Goal: Transaction & Acquisition: Purchase product/service

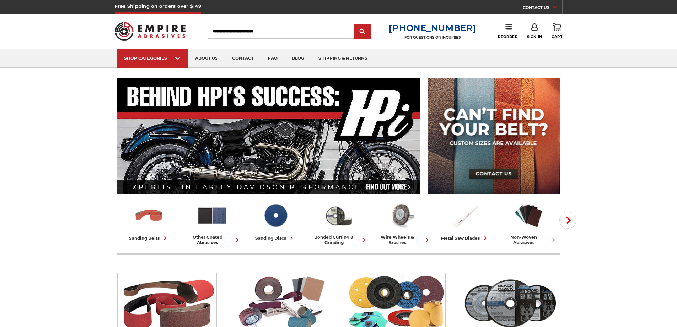
type input "**********"
click at [533, 28] on icon at bounding box center [534, 26] width 7 height 7
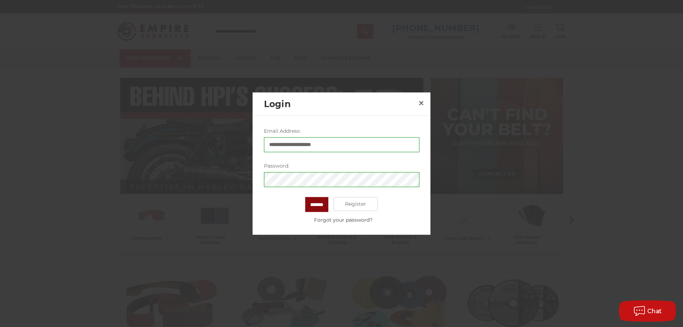
click at [311, 203] on input "*******" at bounding box center [316, 204] width 23 height 15
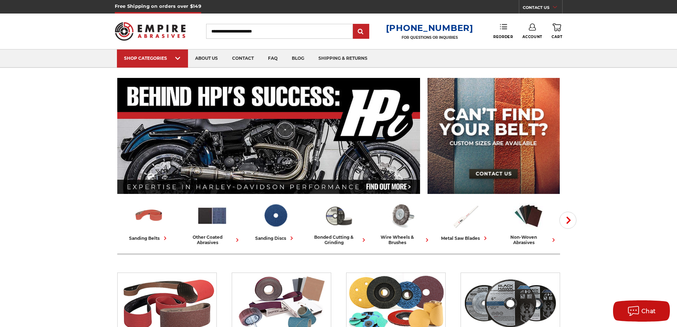
click at [505, 27] on use at bounding box center [503, 26] width 7 height 5
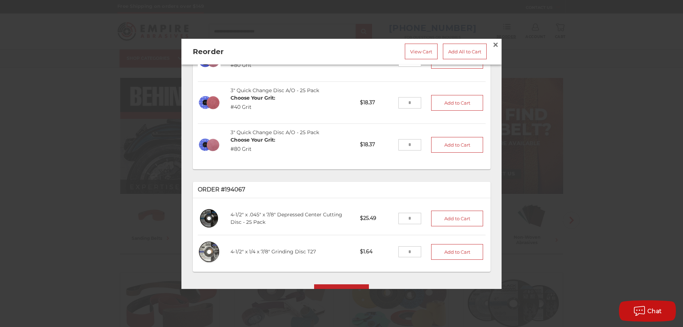
scroll to position [208, 0]
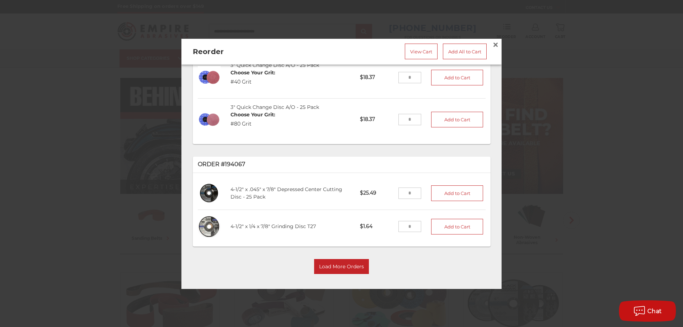
click at [403, 189] on input "tel" at bounding box center [409, 192] width 23 height 11
type input "*"
click at [402, 223] on input "tel" at bounding box center [409, 226] width 23 height 11
type input "*"
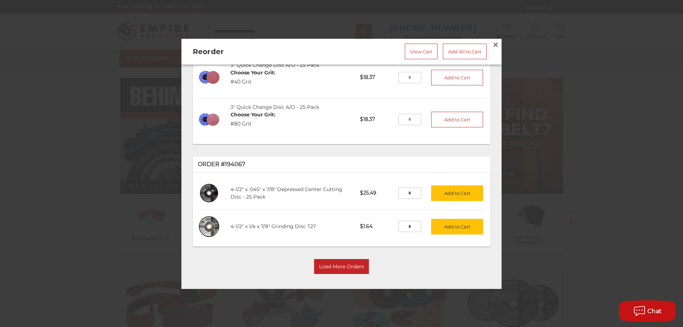
click at [444, 241] on div "4-1/2" x .045" x 7/8" Depressed Center Cutting Disc - 25 Pack C45451D-25 $25.49…" at bounding box center [342, 210] width 298 height 74
click at [446, 222] on button "Add to Cart" at bounding box center [457, 227] width 52 height 16
click at [450, 187] on button "Add to Cart" at bounding box center [457, 193] width 52 height 16
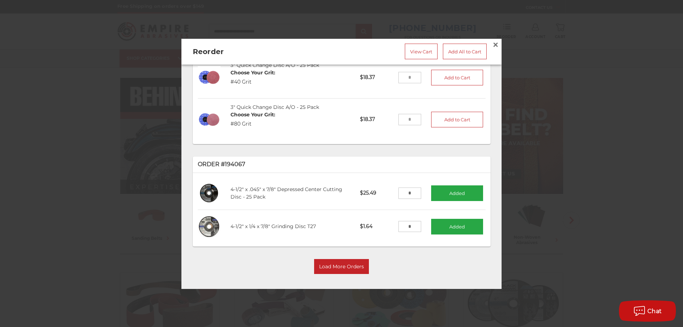
click at [405, 221] on input "*" at bounding box center [409, 226] width 23 height 11
click at [410, 50] on link "View Cart" at bounding box center [421, 51] width 33 height 16
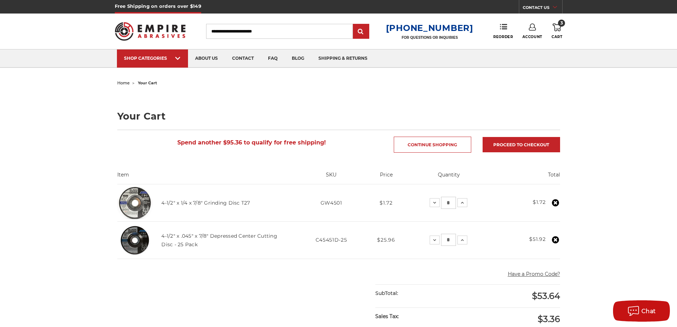
click at [557, 201] on use at bounding box center [555, 202] width 7 height 7
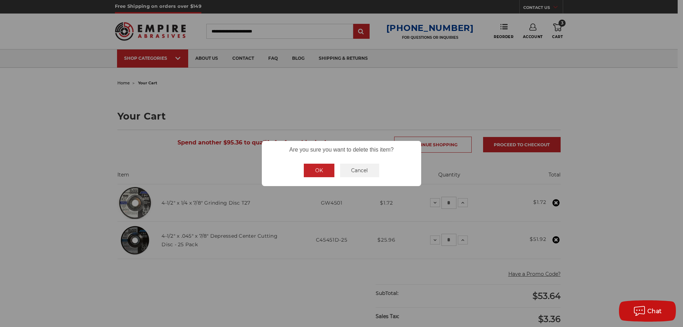
click at [311, 166] on button "OK" at bounding box center [319, 171] width 31 height 14
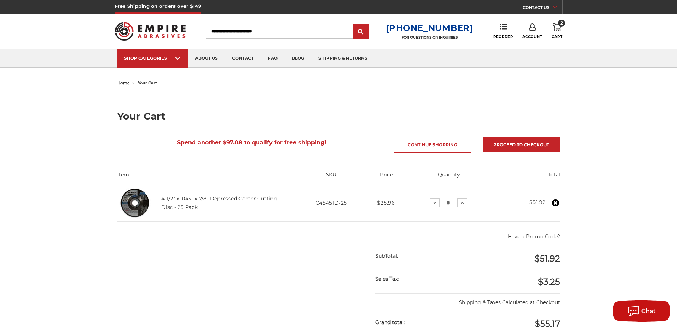
click at [435, 144] on link "Continue Shopping" at bounding box center [433, 145] width 78 height 16
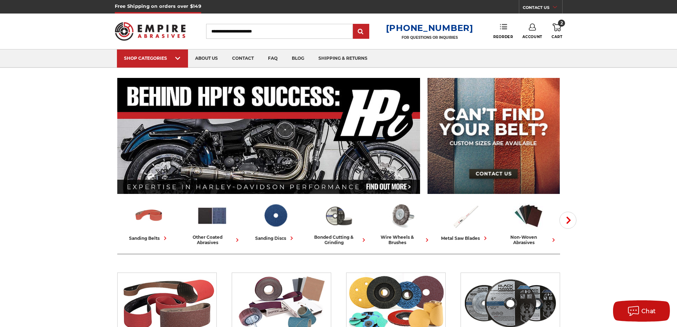
click at [501, 32] on link "Reorder" at bounding box center [503, 30] width 20 height 15
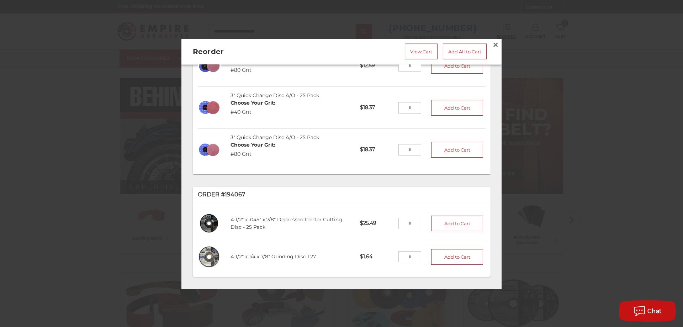
scroll to position [208, 0]
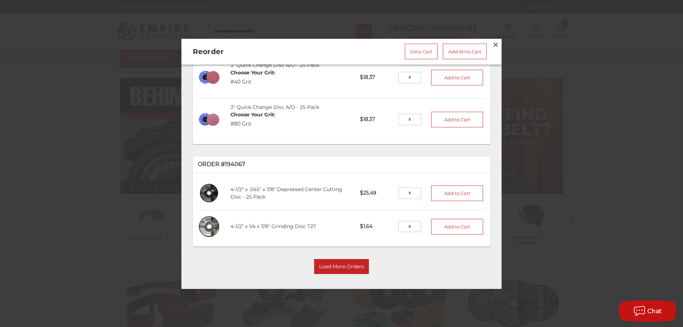
click at [400, 222] on input "tel" at bounding box center [409, 226] width 23 height 11
type input "**"
click at [439, 224] on button "Add to Cart" at bounding box center [457, 227] width 52 height 16
click at [415, 52] on link "View Cart" at bounding box center [421, 51] width 33 height 16
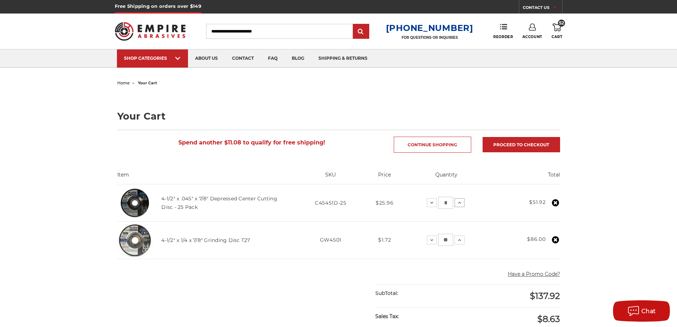
click at [459, 201] on icon at bounding box center [460, 203] width 6 height 6
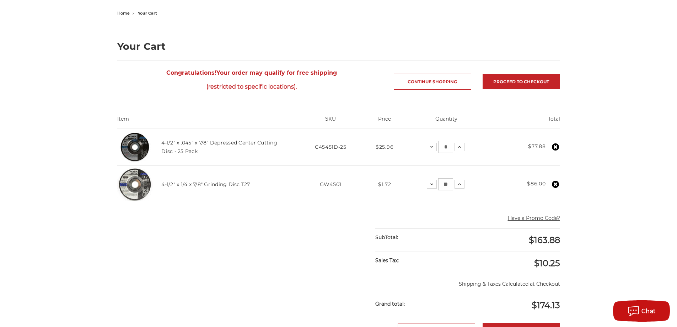
scroll to position [107, 0]
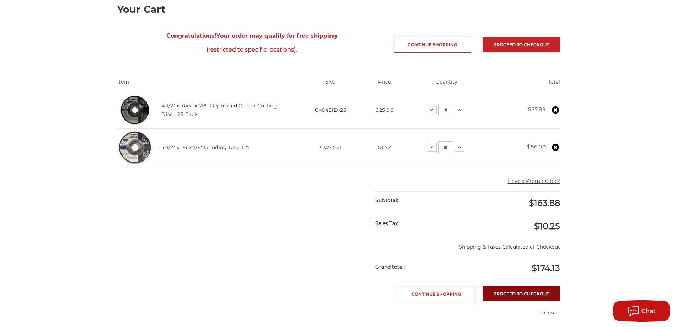
click at [521, 291] on link "Proceed to checkout" at bounding box center [522, 293] width 78 height 15
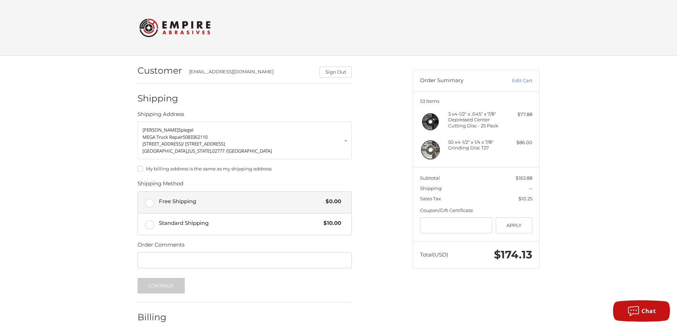
click at [149, 201] on label "Free Shipping $0.00" at bounding box center [245, 202] width 214 height 21
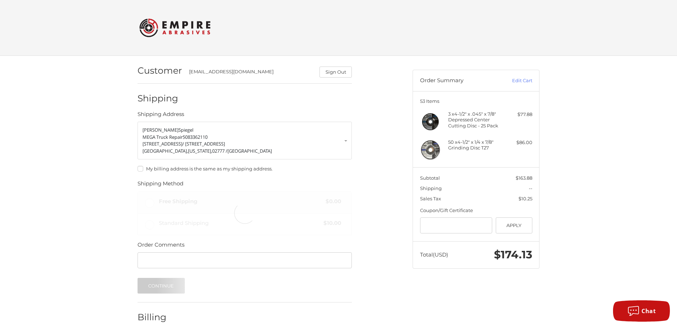
click at [138, 168] on label "My billing address is the same as my shipping address." at bounding box center [245, 169] width 214 height 6
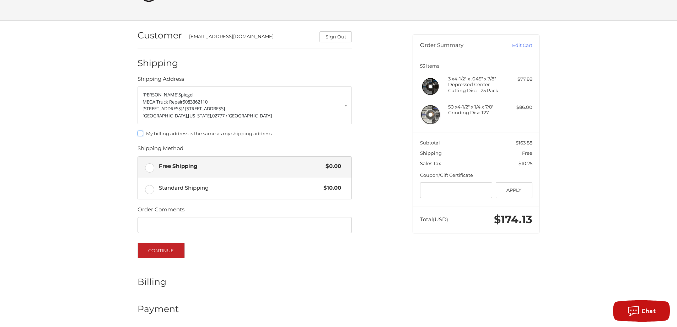
scroll to position [36, 0]
click at [161, 246] on button "Continue" at bounding box center [161, 249] width 47 height 16
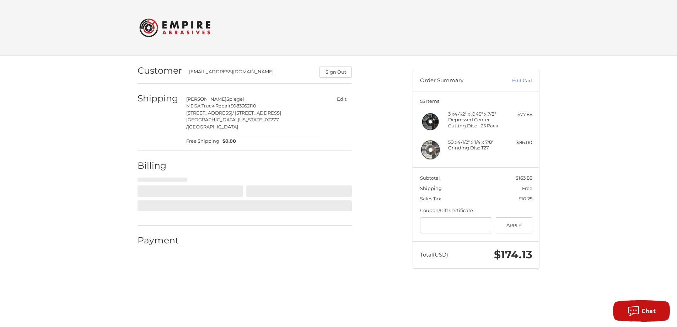
scroll to position [0, 0]
select select "**"
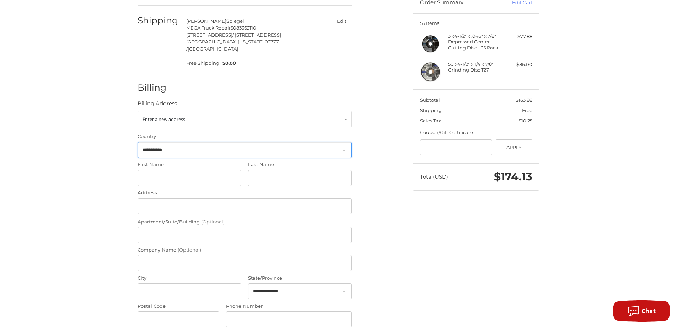
scroll to position [78, 0]
click at [347, 111] on link "Enter a new address" at bounding box center [245, 119] width 214 height 16
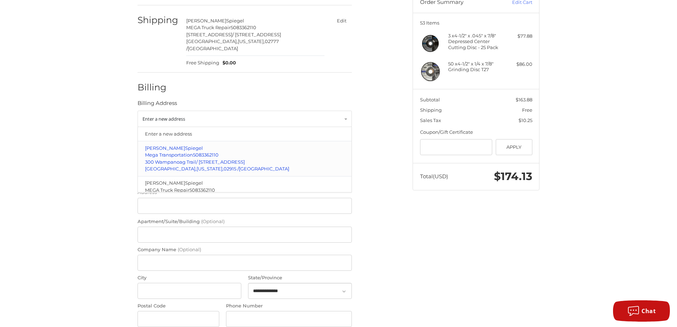
click at [209, 152] on span "5083362110" at bounding box center [206, 155] width 26 height 6
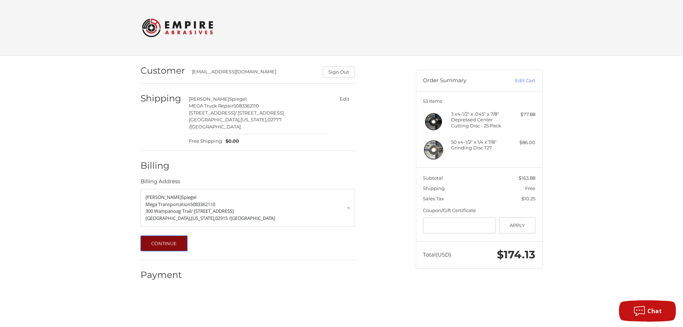
click at [168, 236] on button "Continue" at bounding box center [163, 243] width 47 height 16
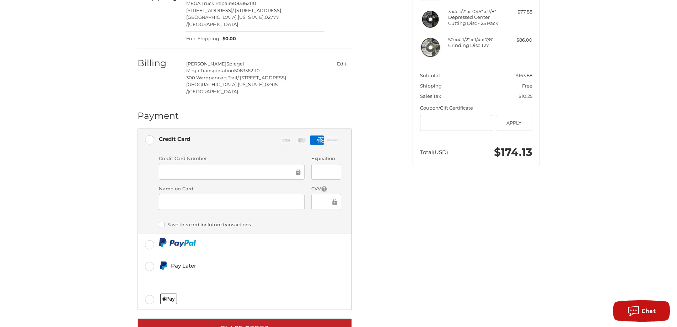
scroll to position [115, 0]
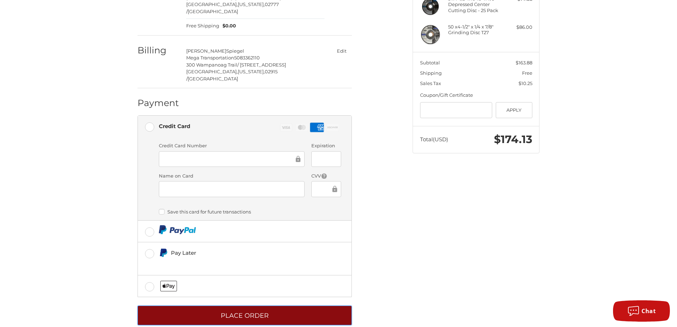
click at [243, 305] on button "Place Order" at bounding box center [245, 315] width 214 height 20
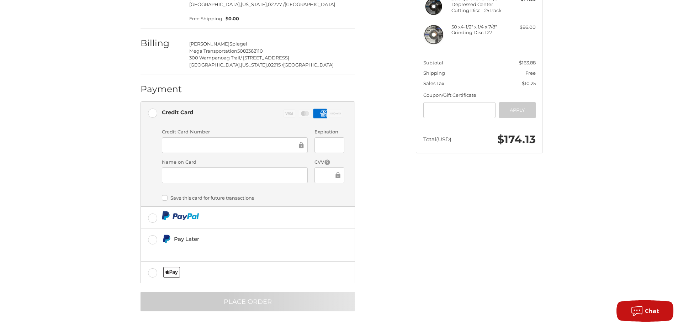
scroll to position [0, 0]
